Goal: Transaction & Acquisition: Purchase product/service

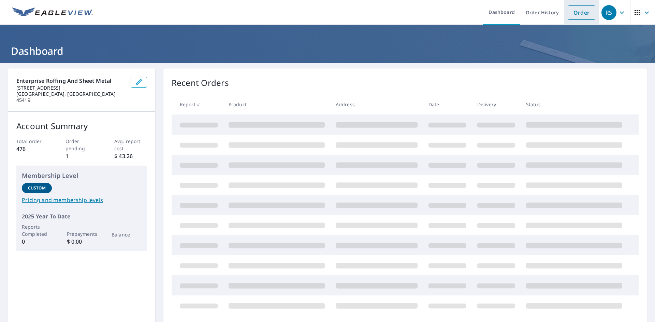
click at [583, 19] on link "Order" at bounding box center [581, 12] width 28 height 14
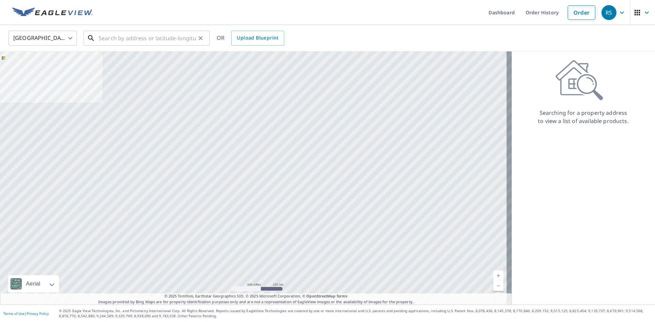
click at [111, 32] on input "text" at bounding box center [147, 38] width 97 height 19
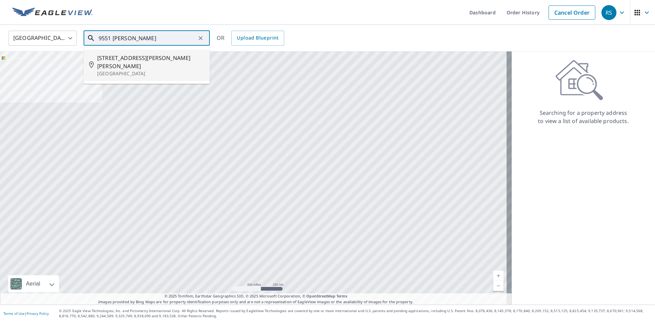
click at [124, 70] on p "[GEOGRAPHIC_DATA]" at bounding box center [150, 73] width 107 height 7
type input "[STREET_ADDRESS][PERSON_NAME][PERSON_NAME][PERSON_NAME]"
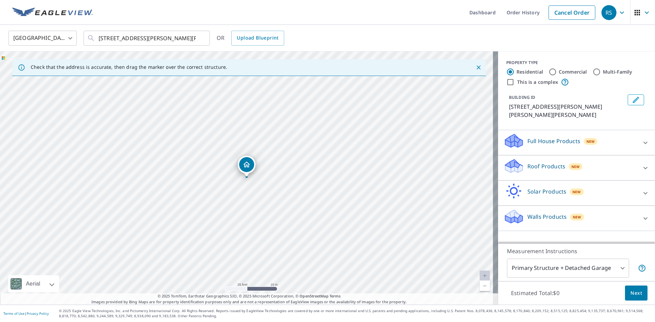
click at [535, 164] on p "Roof Products" at bounding box center [546, 166] width 38 height 8
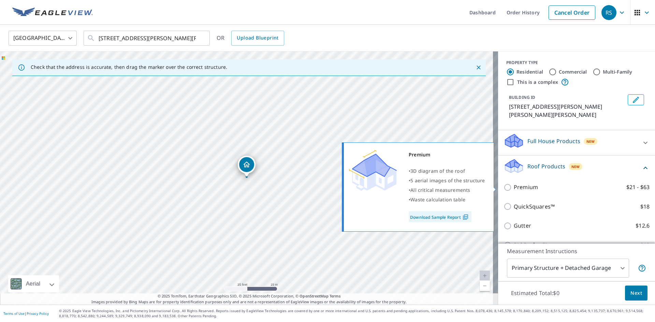
click at [522, 188] on p "Premium" at bounding box center [525, 187] width 24 height 9
click at [513, 188] on input "Premium $21 - $63" at bounding box center [508, 187] width 10 height 8
checkbox input "true"
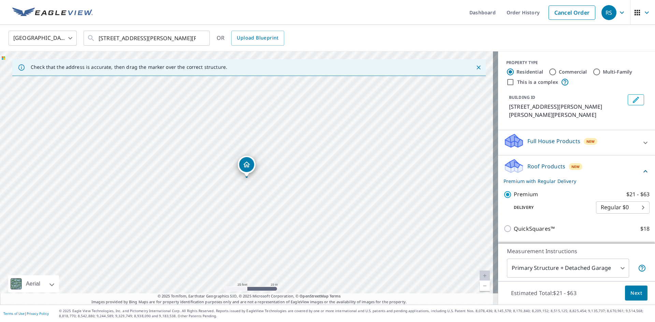
click at [630, 290] on span "Next" at bounding box center [636, 293] width 12 height 9
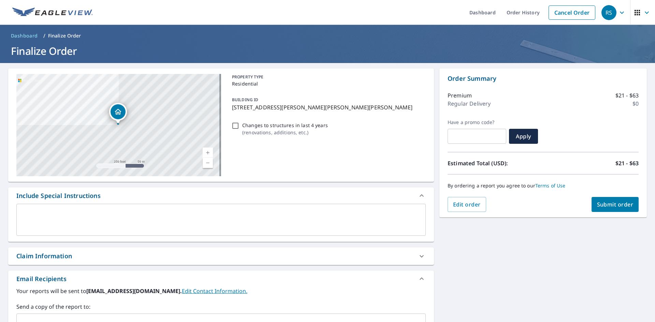
click at [615, 209] on button "Submit order" at bounding box center [614, 204] width 47 height 15
